Goal: Information Seeking & Learning: Learn about a topic

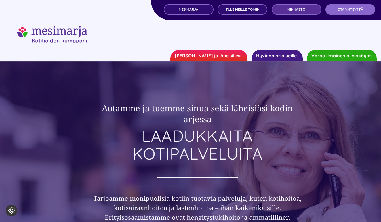
click at [296, 9] on span "Hinnasto" at bounding box center [297, 9] width 18 height 4
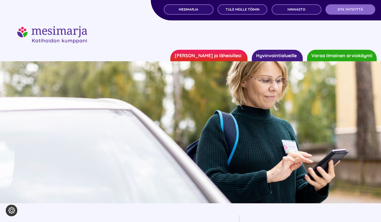
click at [291, 56] on link "Hyvinvointialueille" at bounding box center [277, 56] width 51 height 12
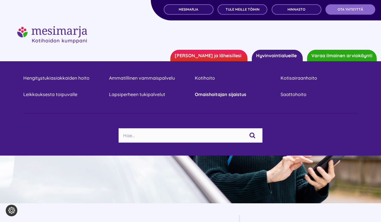
click at [227, 96] on link "Omaishoitajan sijaistus" at bounding box center [233, 95] width 77 height 8
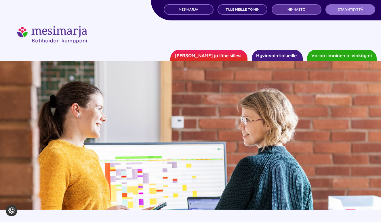
click at [290, 10] on span "Hinnasto" at bounding box center [297, 9] width 18 height 4
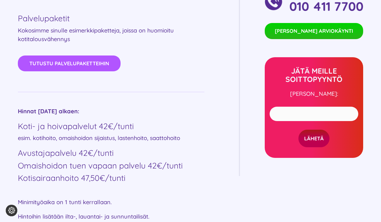
scroll to position [287, 0]
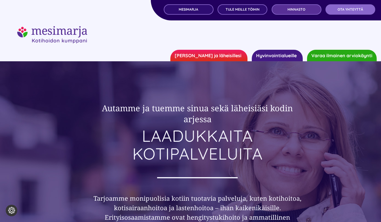
click at [301, 10] on span "Hinnasto" at bounding box center [297, 9] width 18 height 4
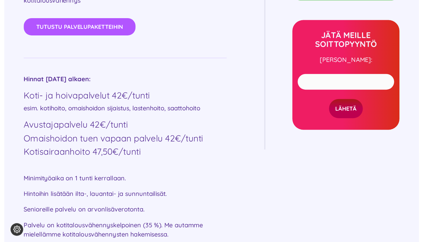
scroll to position [331, 0]
